Goal: Book appointment/travel/reservation

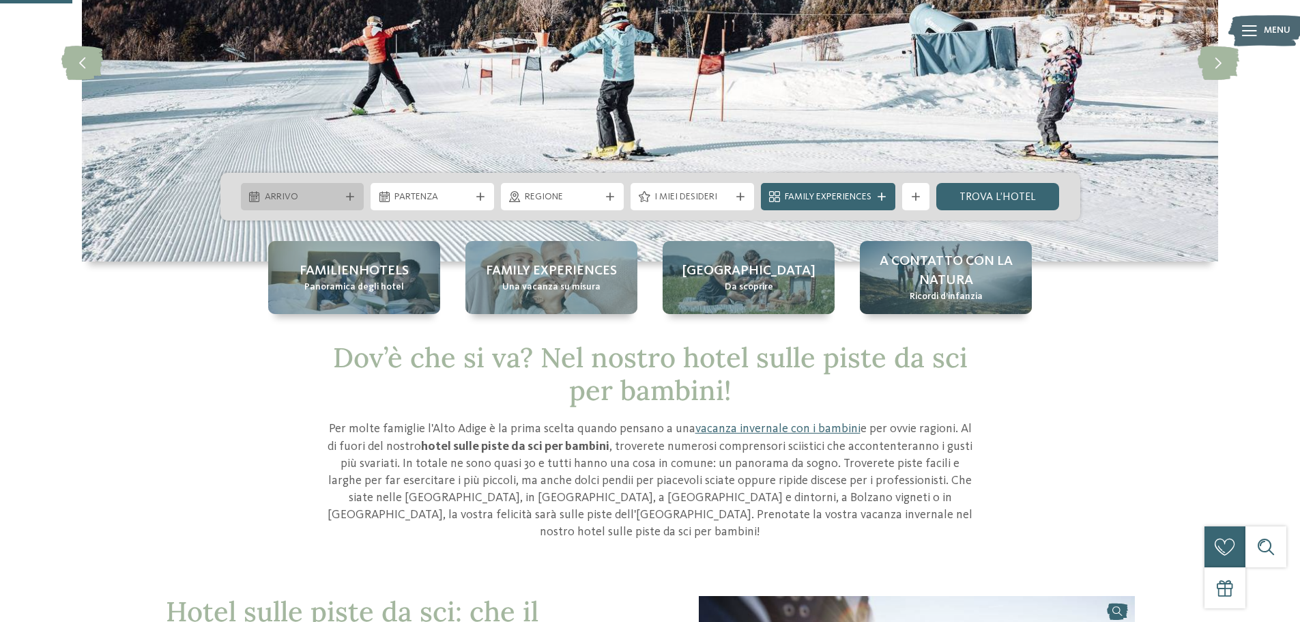
click at [305, 192] on span "Arrivo" at bounding box center [303, 197] width 76 height 14
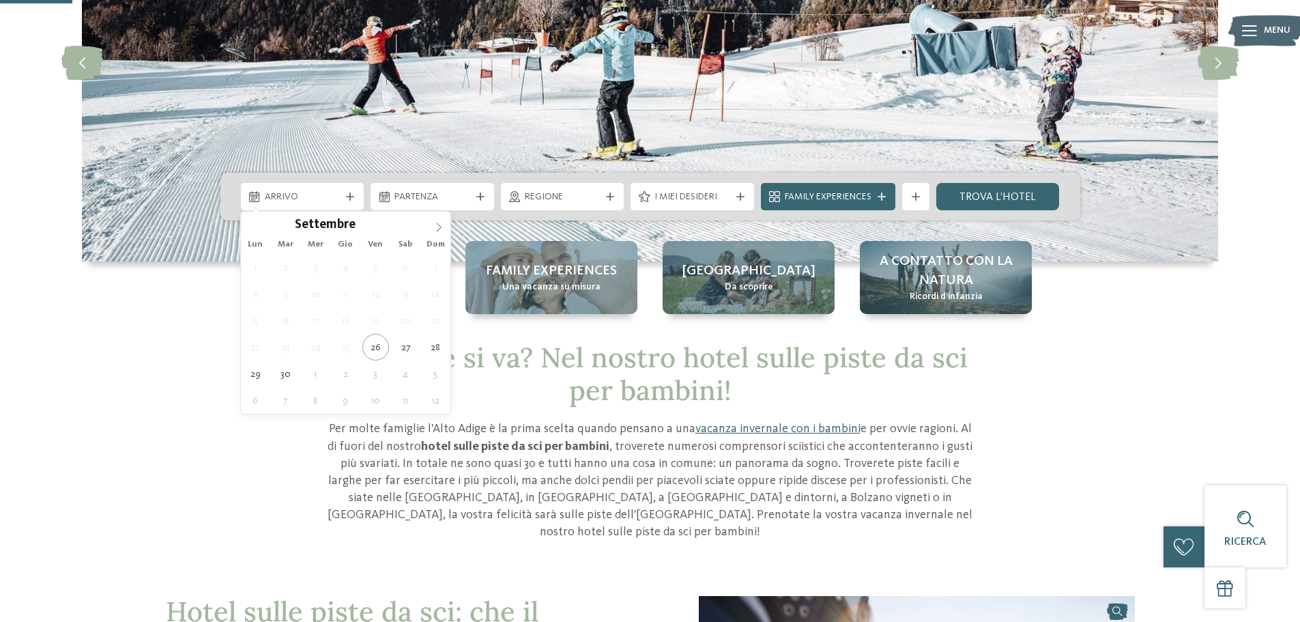
click at [432, 226] on span at bounding box center [438, 223] width 23 height 23
click at [432, 227] on span at bounding box center [438, 223] width 23 height 23
type input "****"
click at [432, 227] on span at bounding box center [438, 223] width 23 height 23
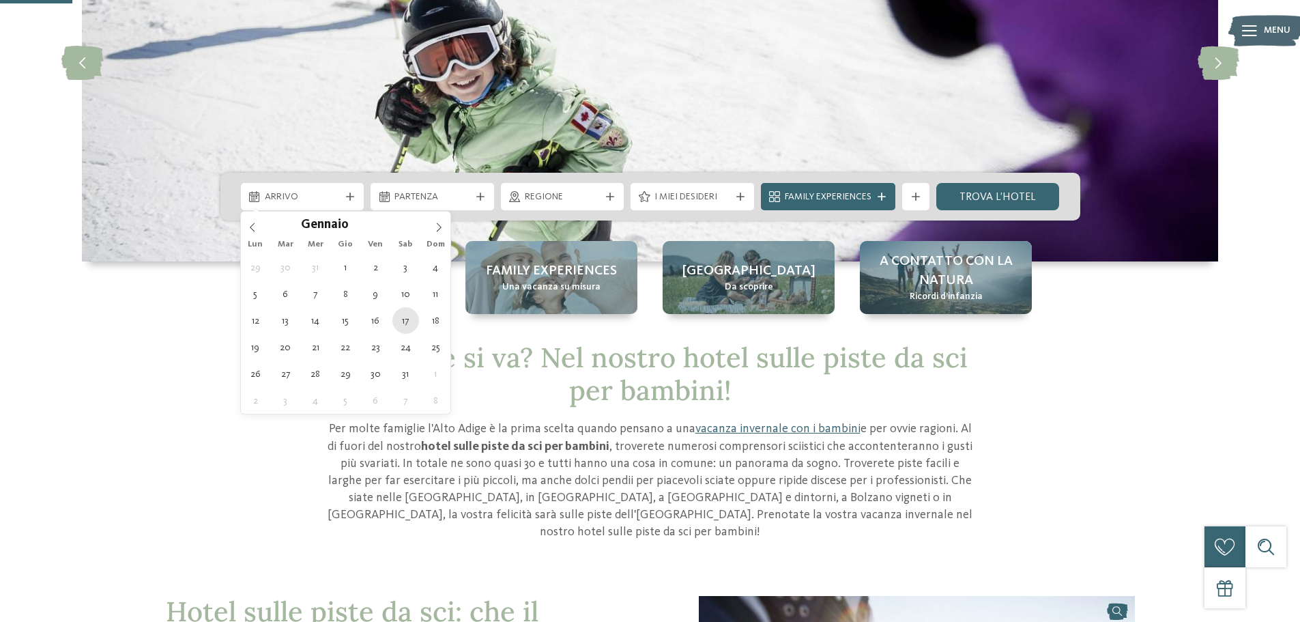
type div "[DATE]"
type input "****"
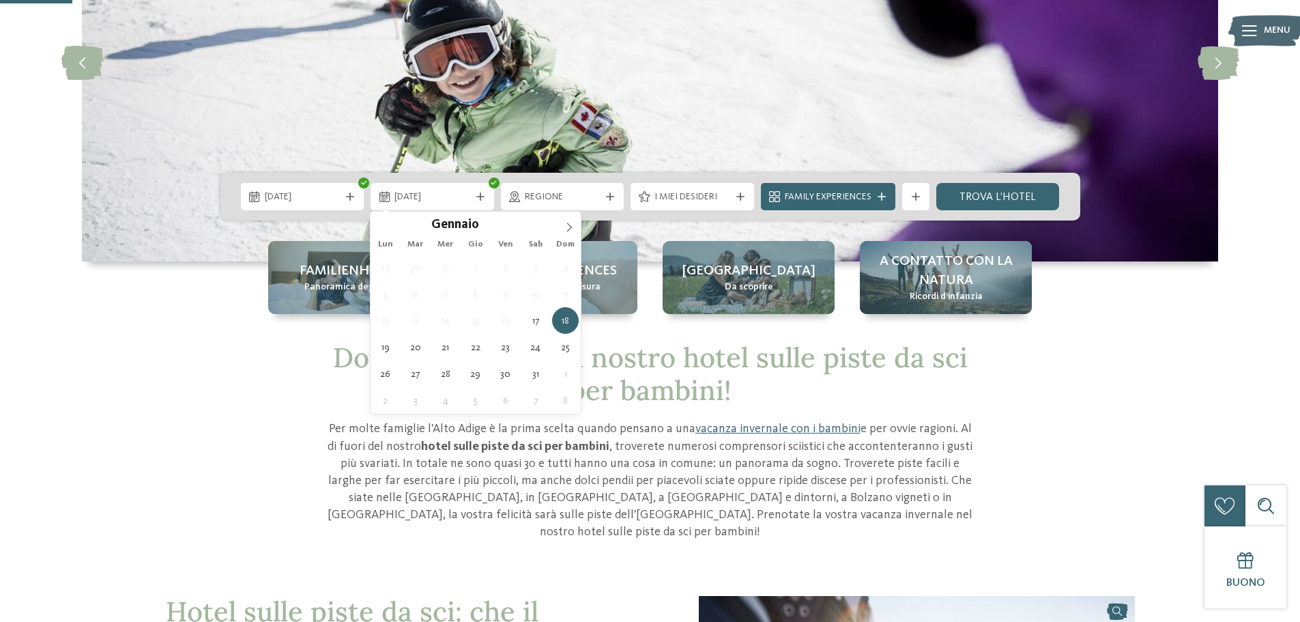
type div "[DATE]"
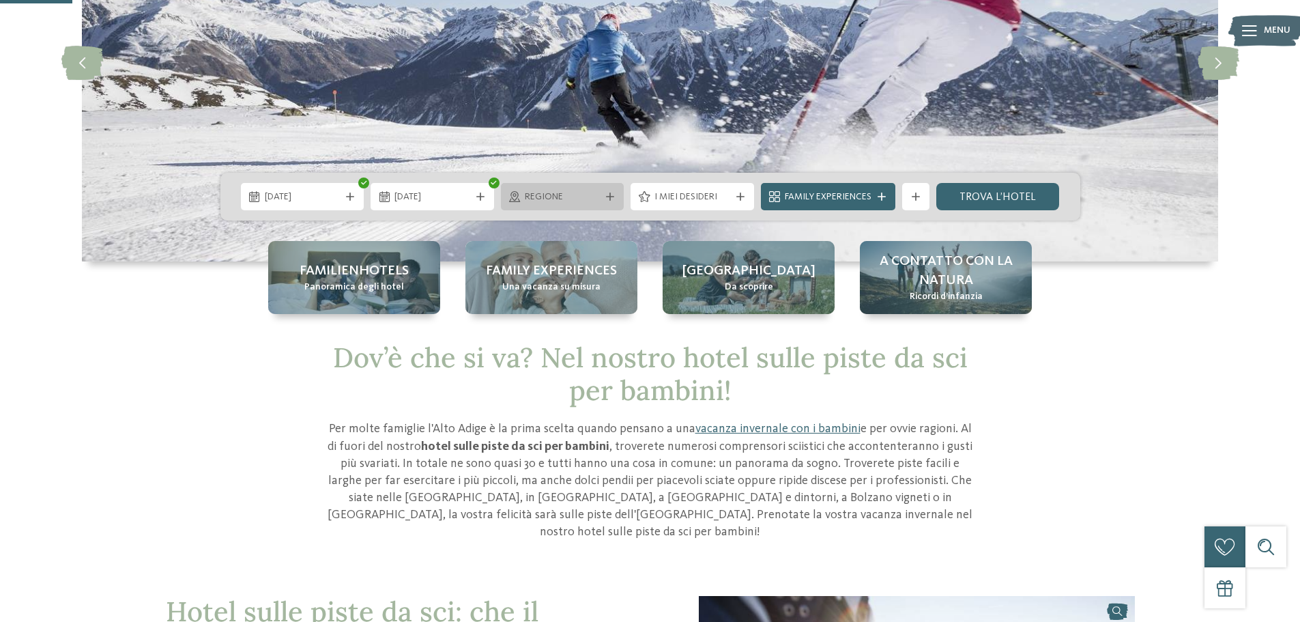
click at [538, 200] on span "Regione" at bounding box center [563, 197] width 76 height 14
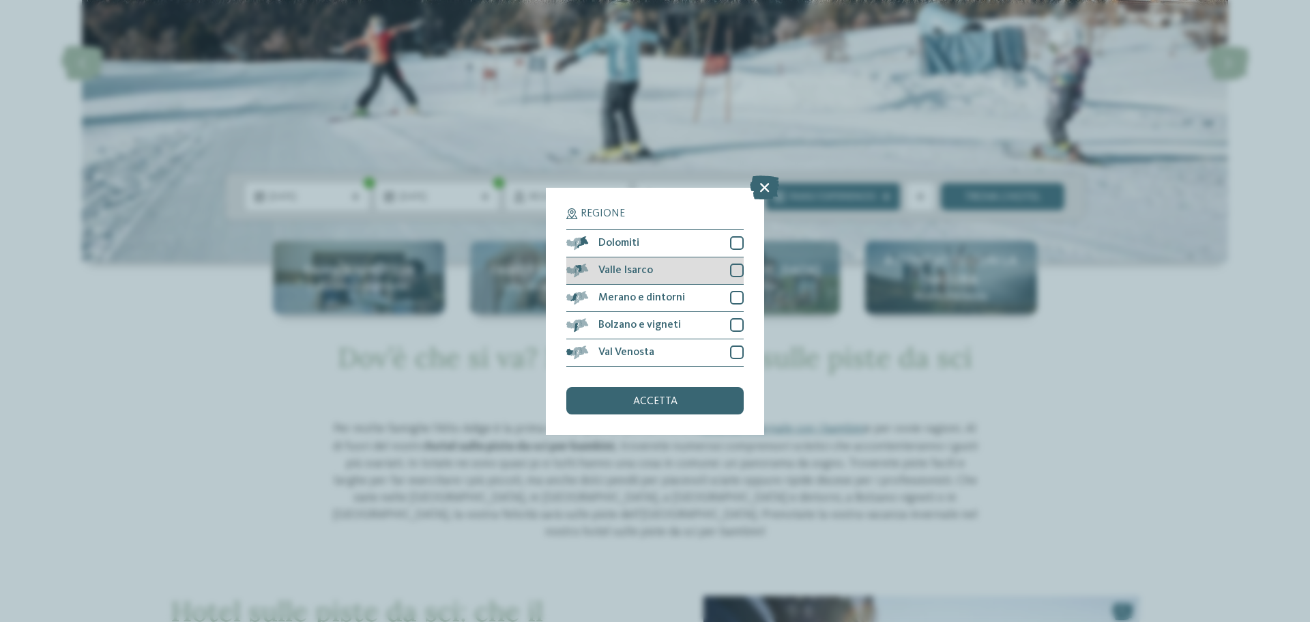
click at [738, 276] on div at bounding box center [737, 270] width 14 height 14
click at [709, 400] on div "accetta" at bounding box center [654, 400] width 177 height 27
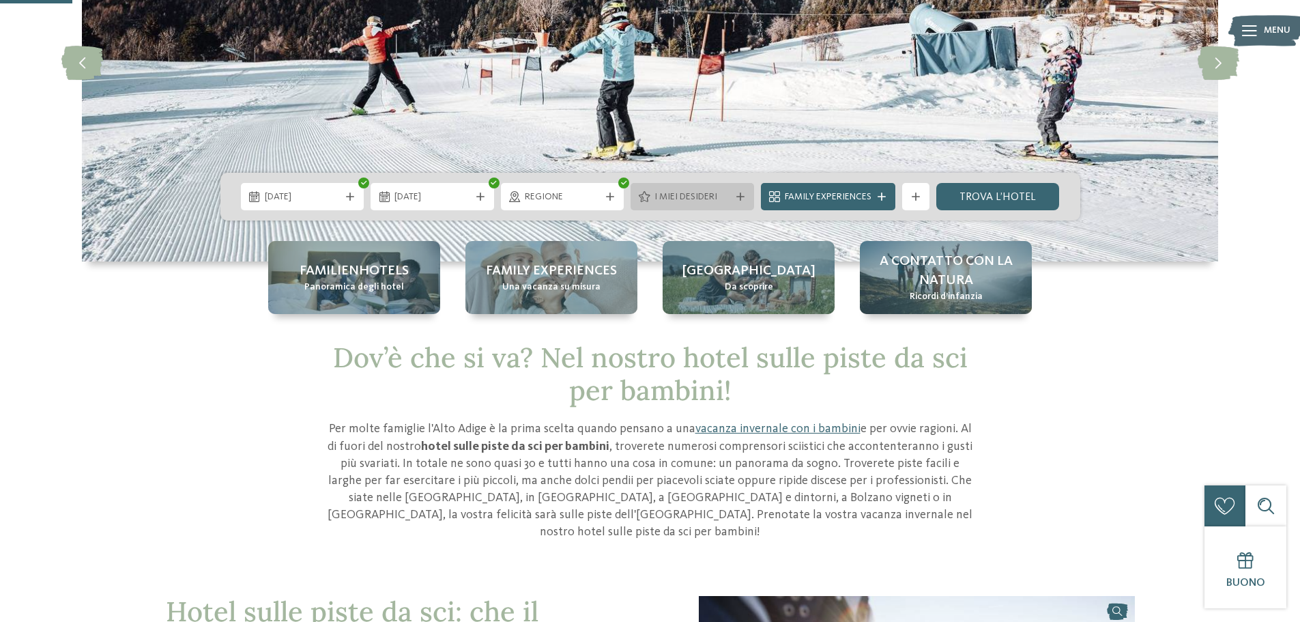
click at [652, 197] on div "I miei desideri" at bounding box center [692, 196] width 83 height 15
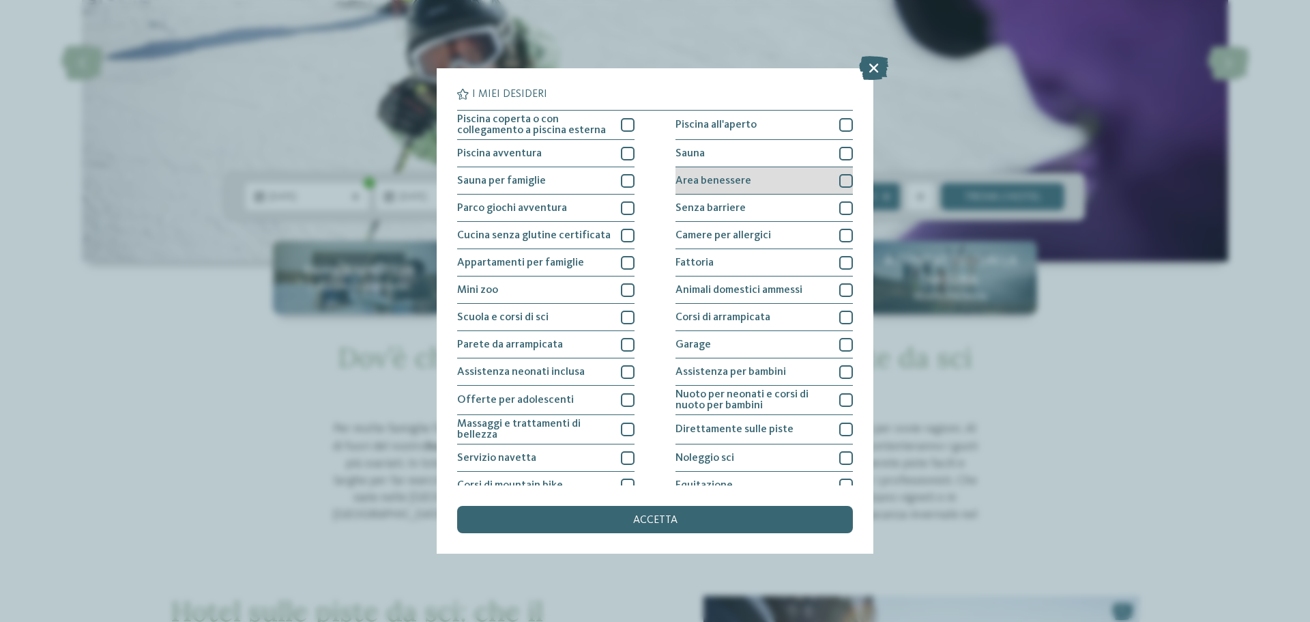
click at [842, 184] on div at bounding box center [846, 181] width 14 height 14
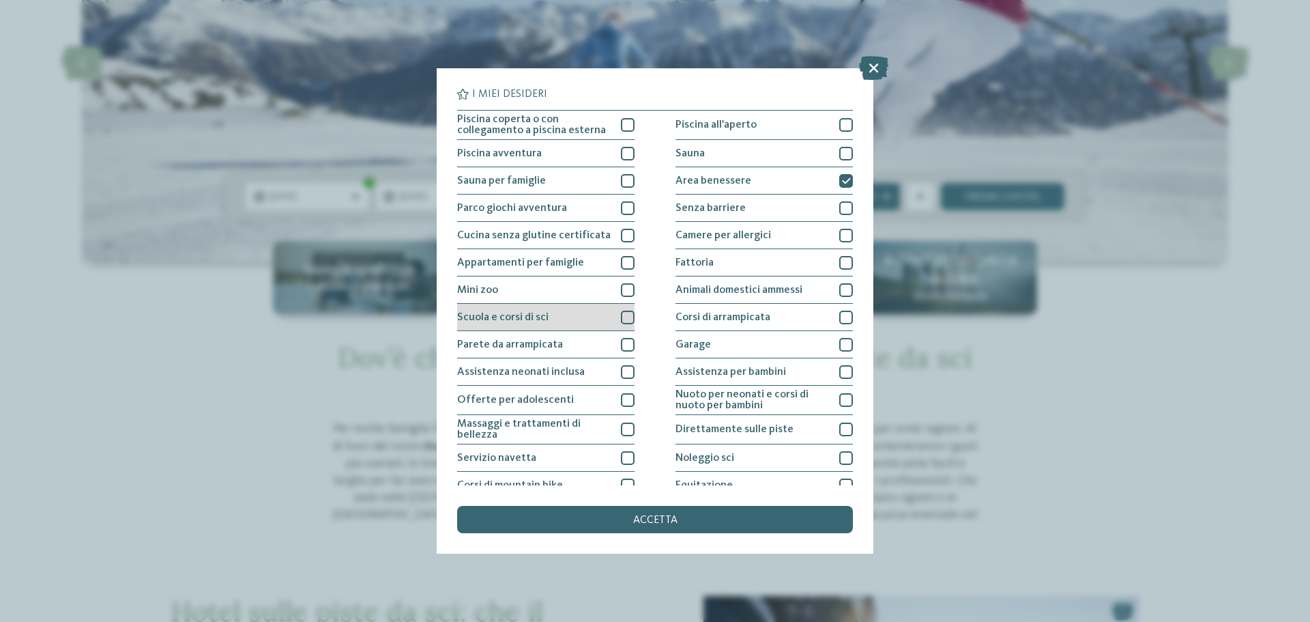
click at [627, 319] on div at bounding box center [628, 318] width 14 height 14
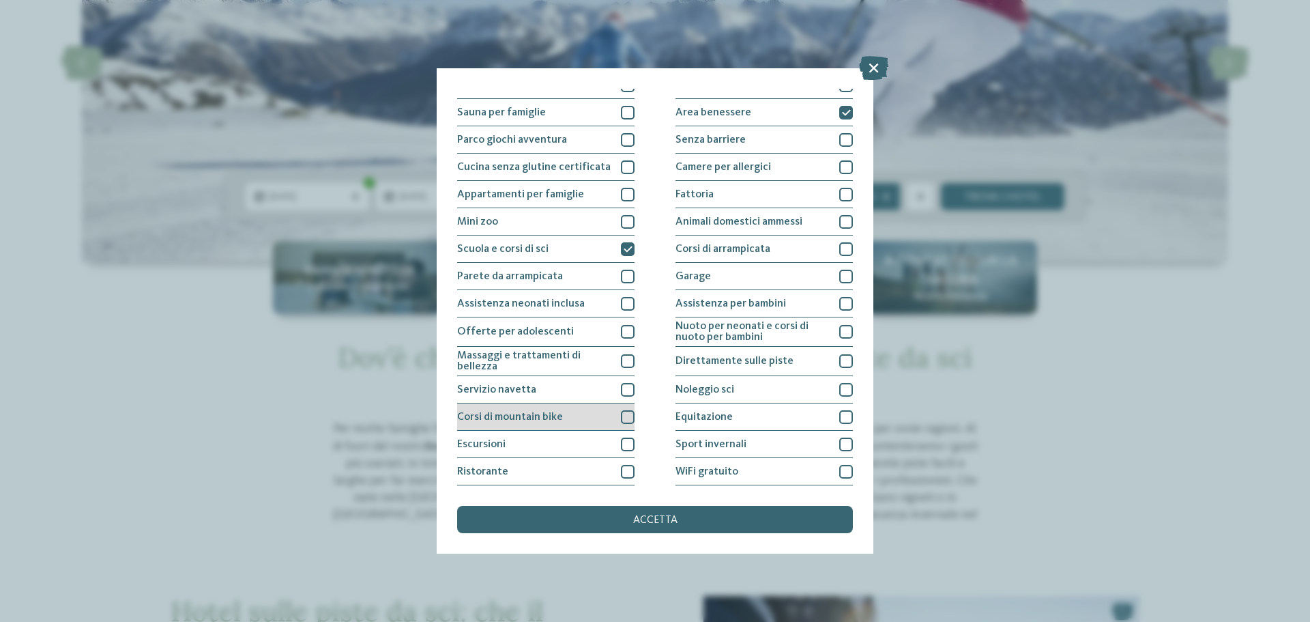
scroll to position [96, 0]
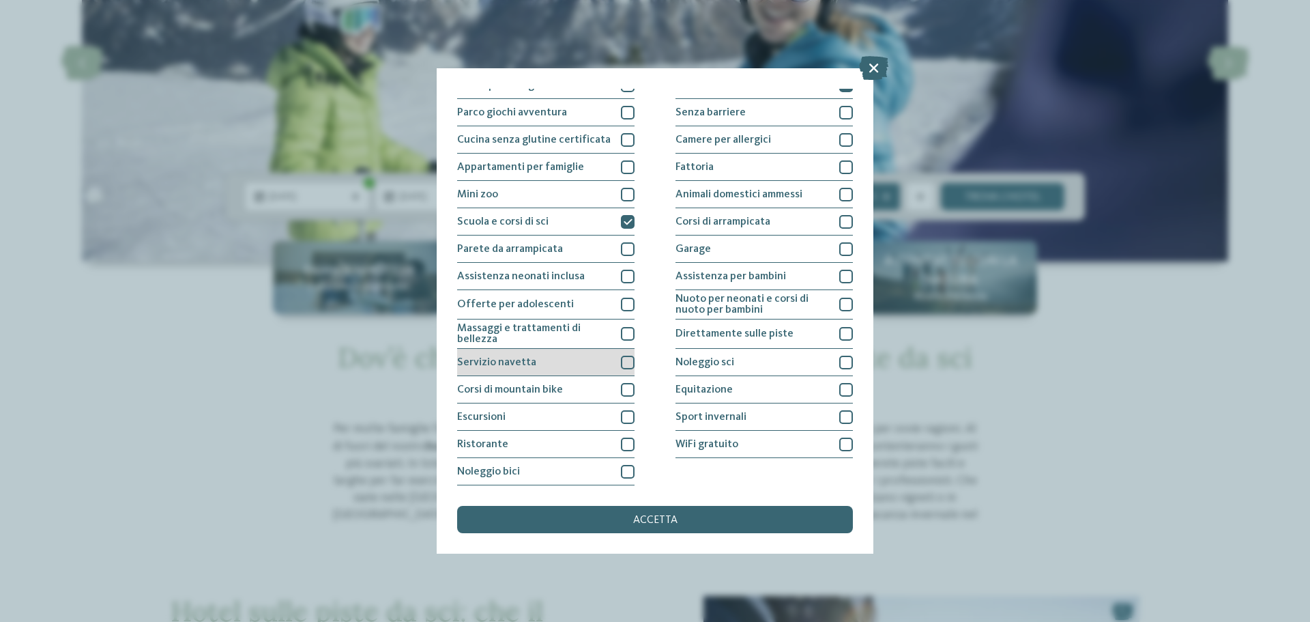
click at [622, 364] on div at bounding box center [628, 363] width 14 height 14
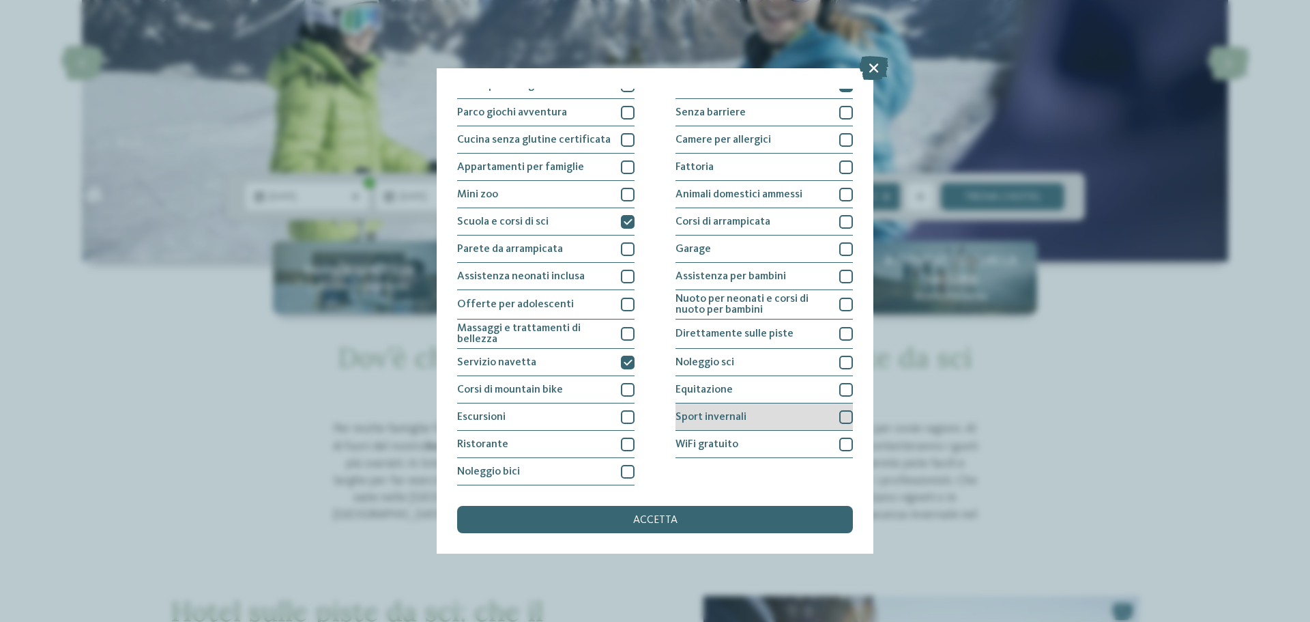
click at [839, 414] on div at bounding box center [846, 417] width 14 height 14
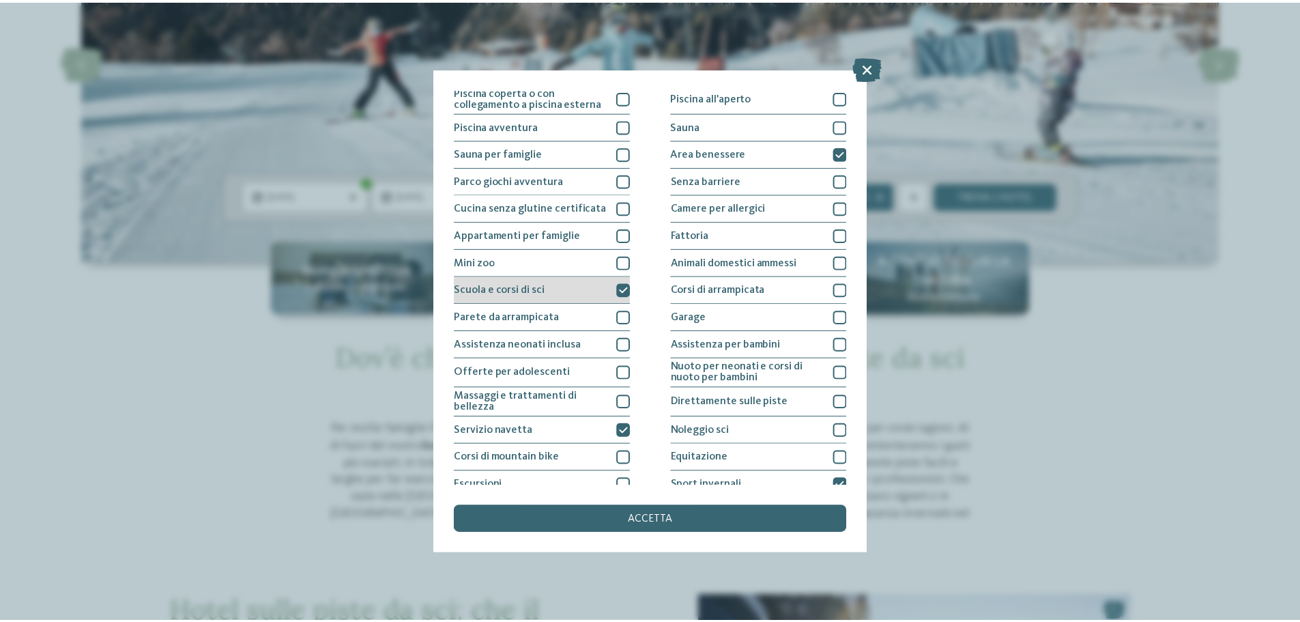
scroll to position [0, 0]
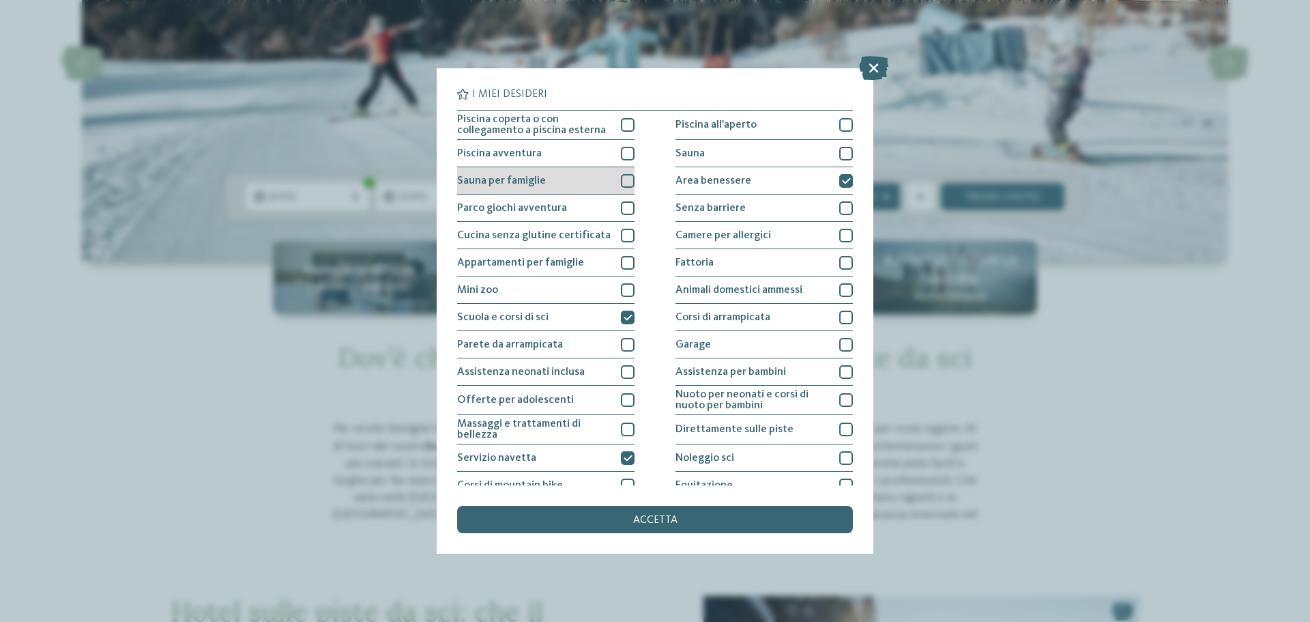
click at [530, 181] on span "Sauna per famiglie" at bounding box center [501, 180] width 89 height 11
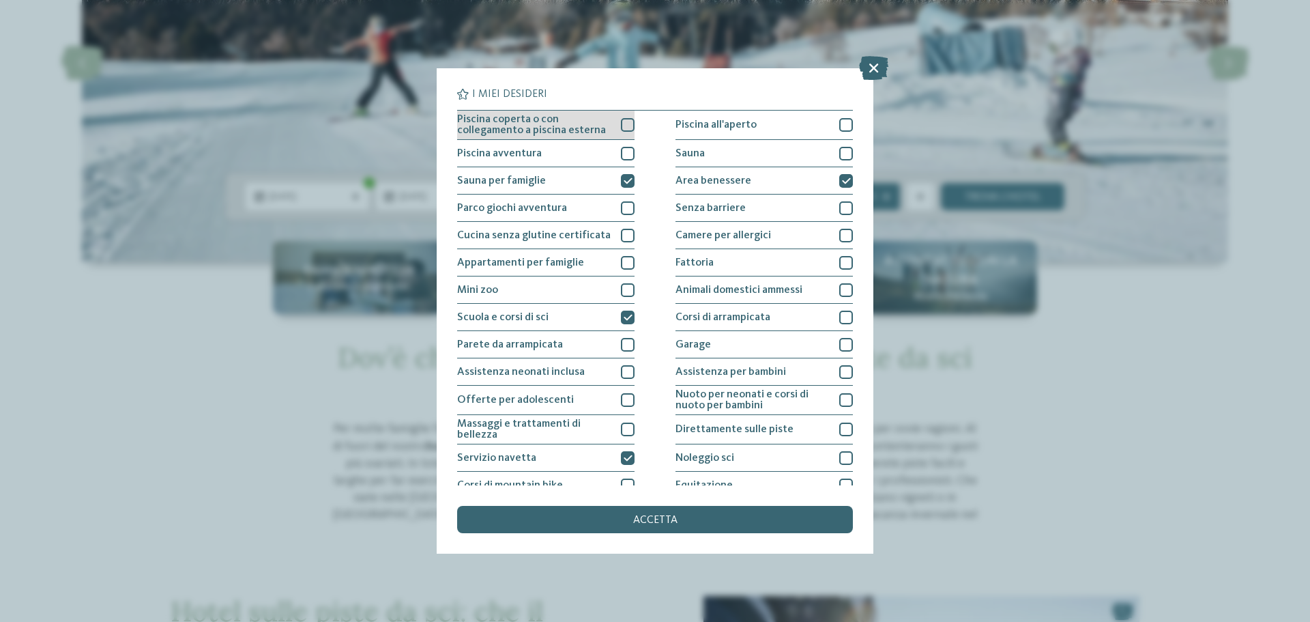
click at [621, 120] on div at bounding box center [628, 125] width 14 height 14
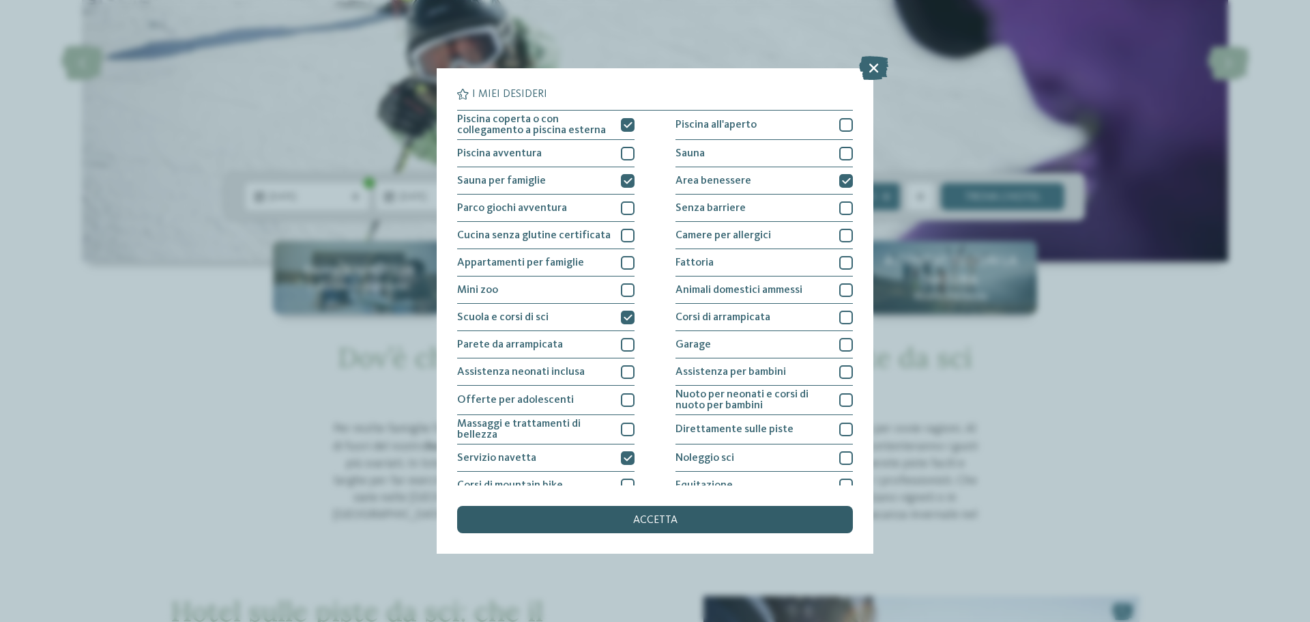
click at [603, 521] on div "accetta" at bounding box center [655, 519] width 396 height 27
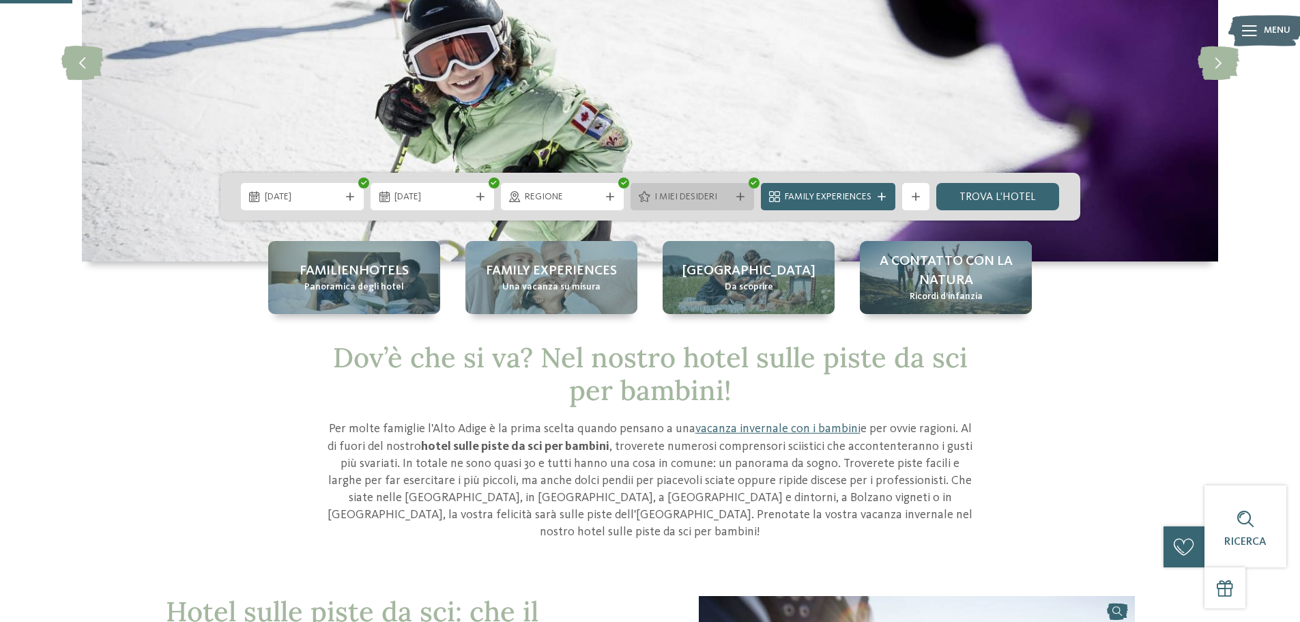
click at [676, 201] on span "I miei desideri" at bounding box center [692, 197] width 76 height 14
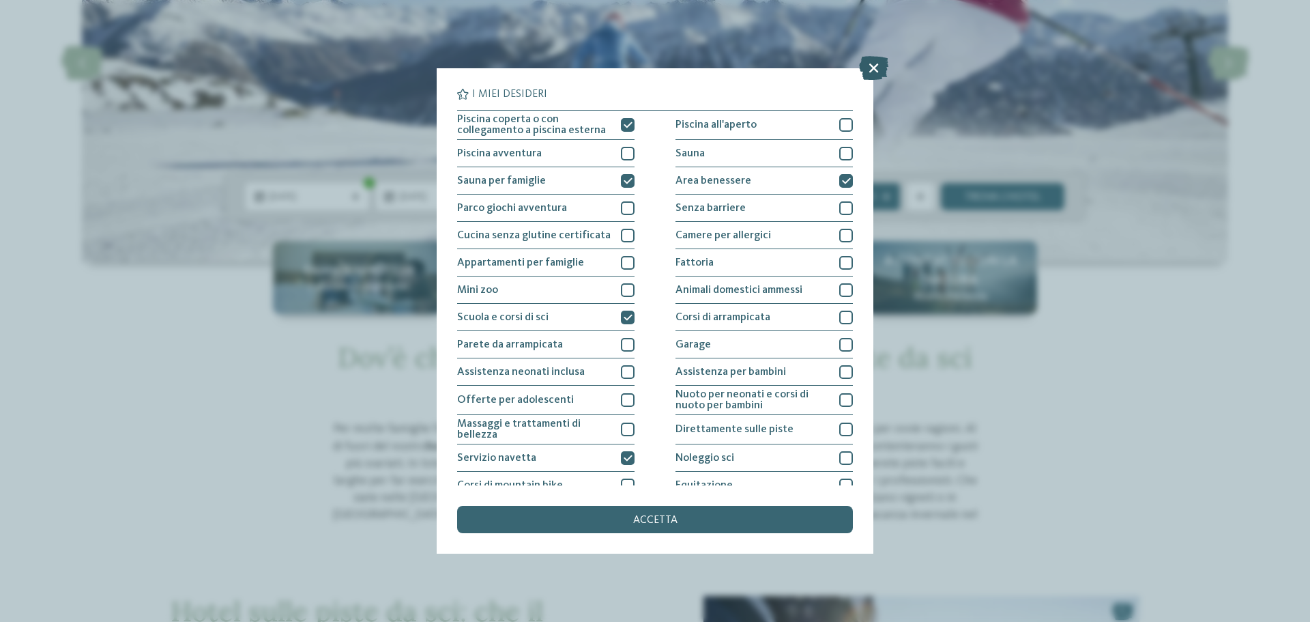
click at [868, 68] on icon at bounding box center [873, 68] width 29 height 24
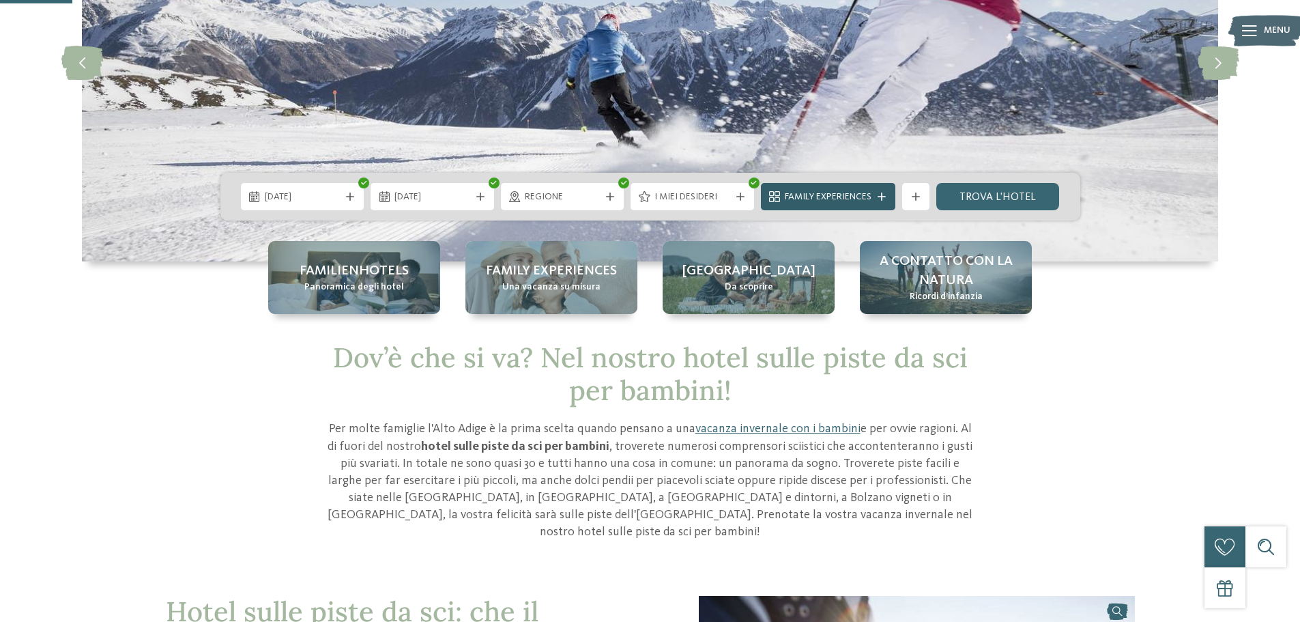
click at [833, 199] on span "Family Experiences" at bounding box center [828, 197] width 87 height 14
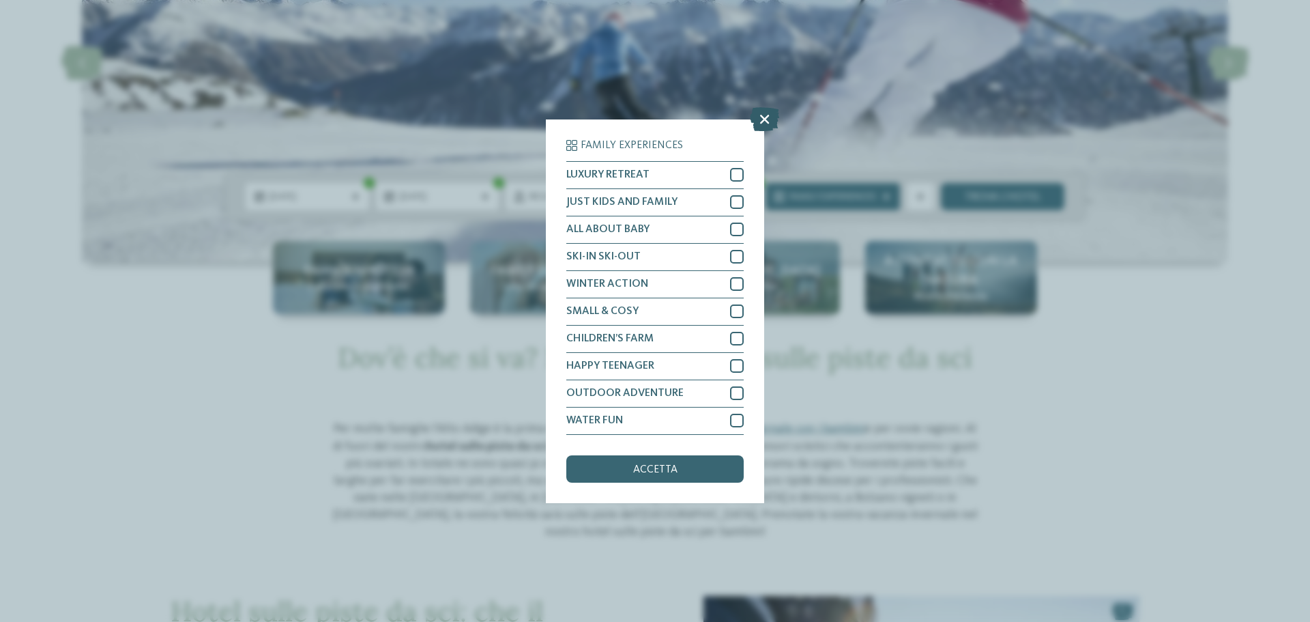
click at [762, 117] on icon at bounding box center [764, 118] width 29 height 24
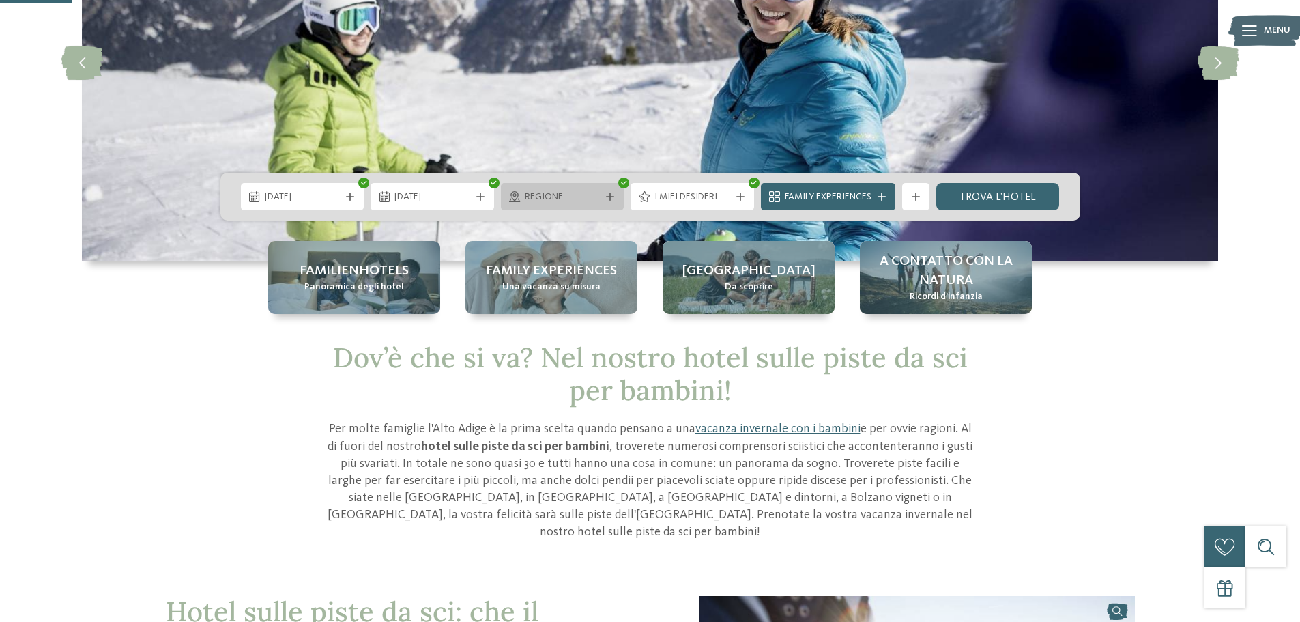
click at [586, 199] on span "Regione" at bounding box center [563, 197] width 76 height 14
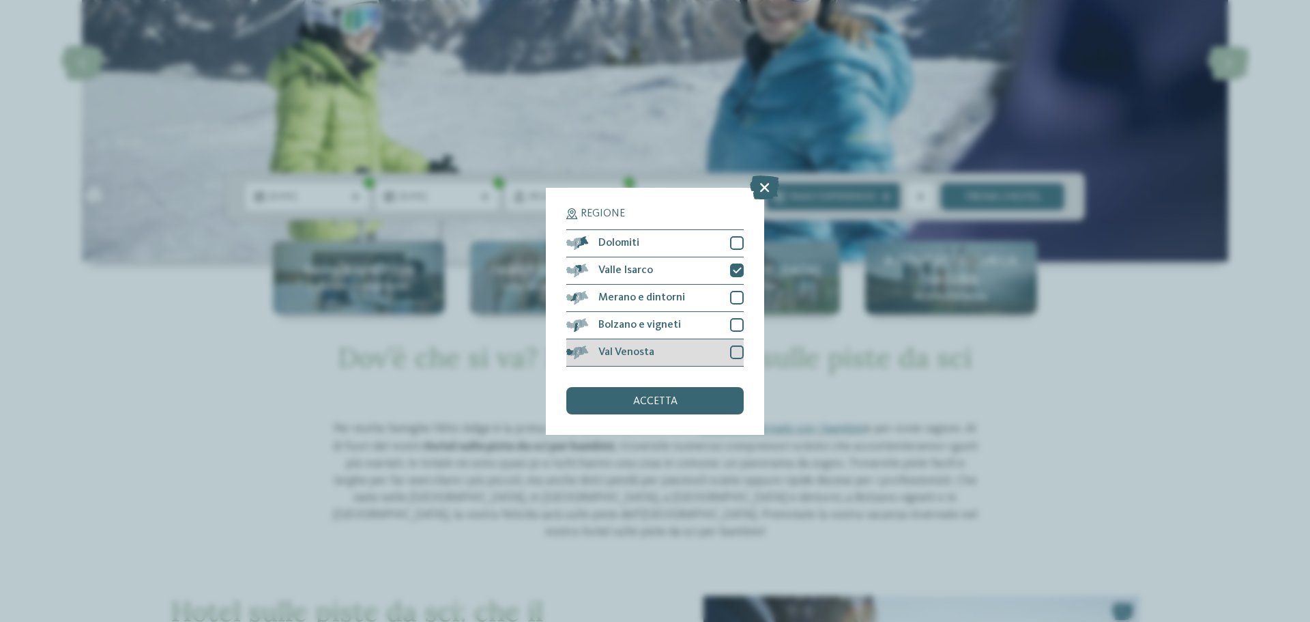
click at [732, 352] on div at bounding box center [737, 352] width 14 height 14
click at [734, 323] on div at bounding box center [737, 325] width 14 height 14
click at [734, 297] on div at bounding box center [737, 298] width 14 height 14
click at [738, 240] on div at bounding box center [737, 243] width 14 height 14
click at [664, 403] on span "accetta" at bounding box center [655, 401] width 44 height 11
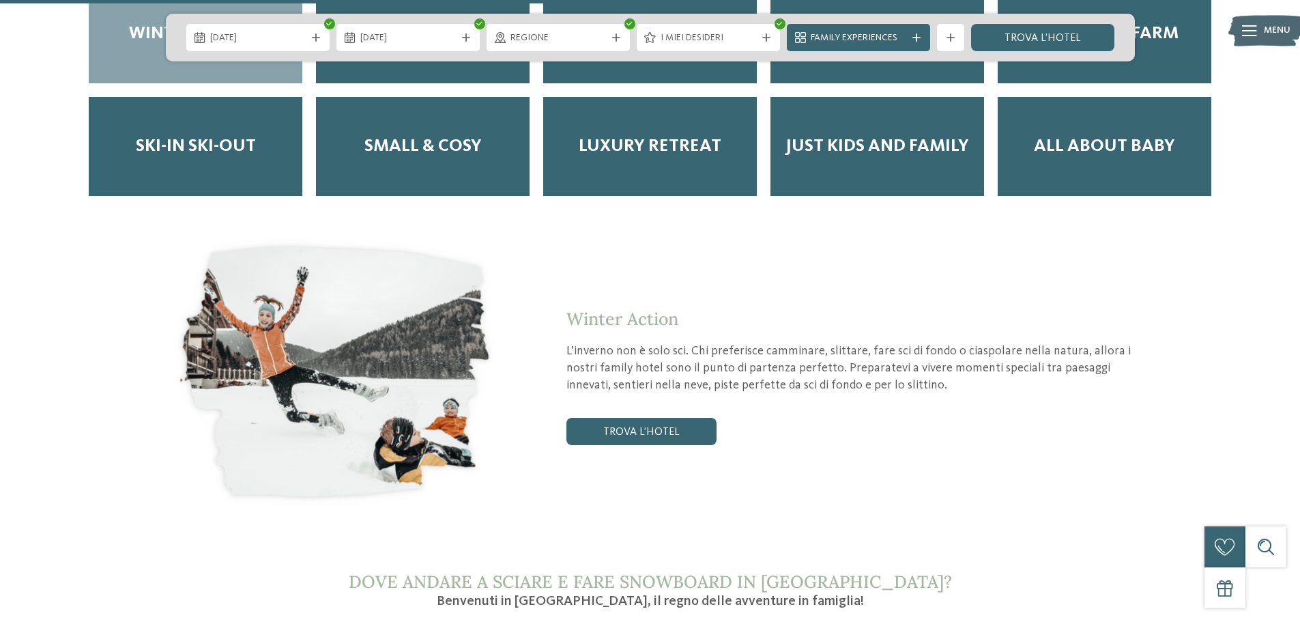
scroll to position [2252, 0]
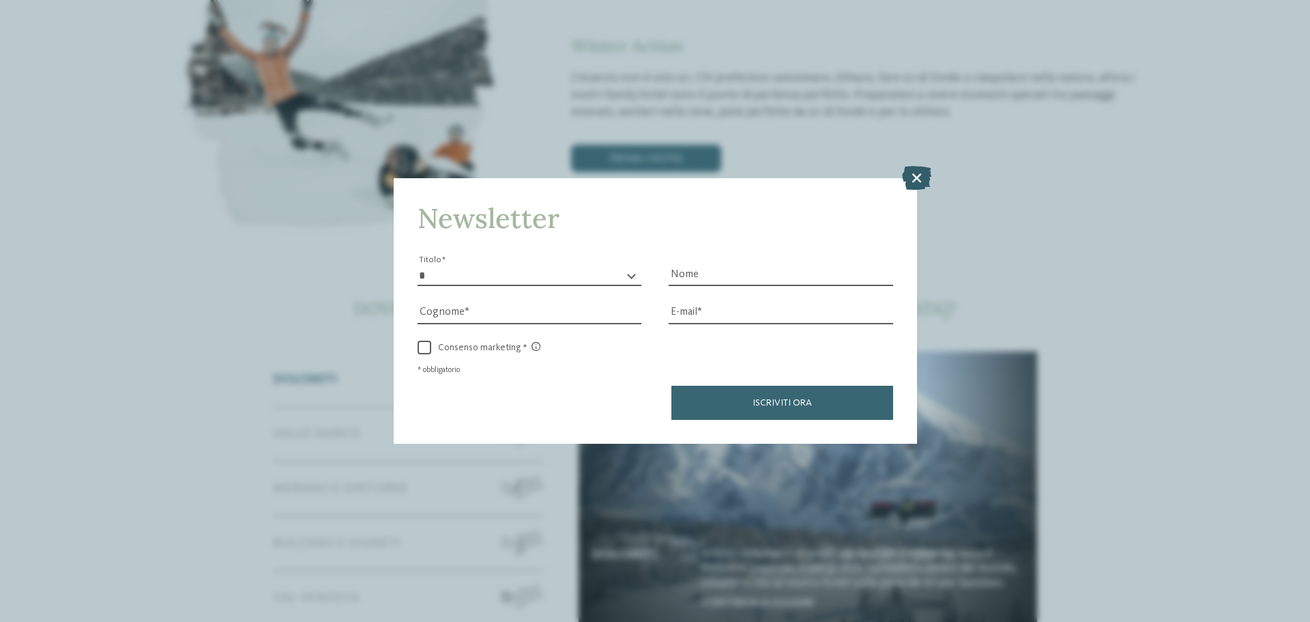
click at [915, 177] on icon at bounding box center [916, 178] width 29 height 24
